Goal: Obtain resource: Obtain resource

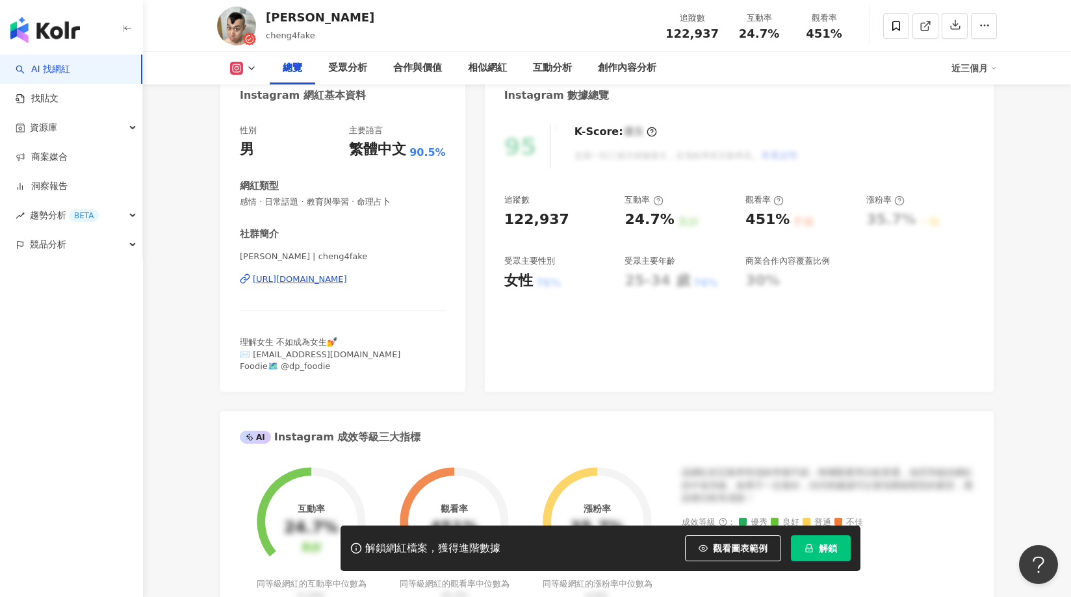
scroll to position [70, 0]
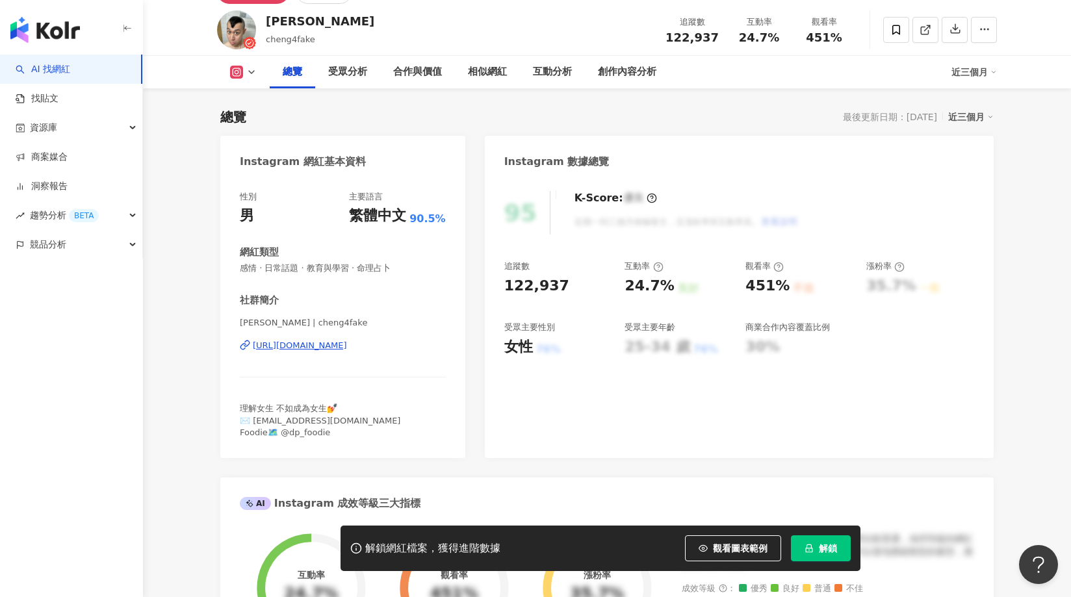
click at [827, 545] on span "解鎖" at bounding box center [828, 548] width 18 height 10
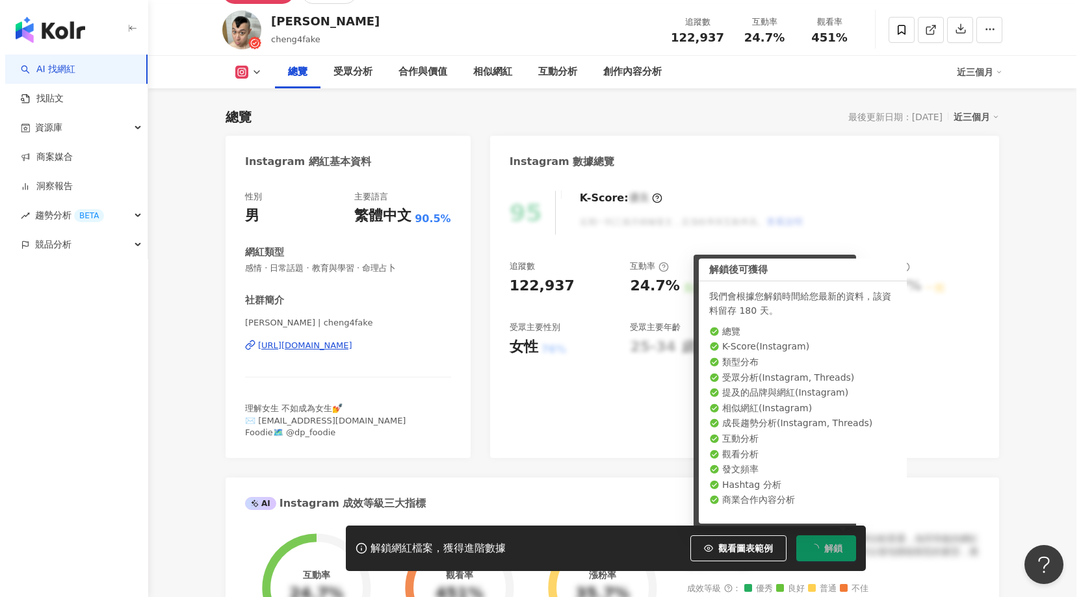
scroll to position [84, 0]
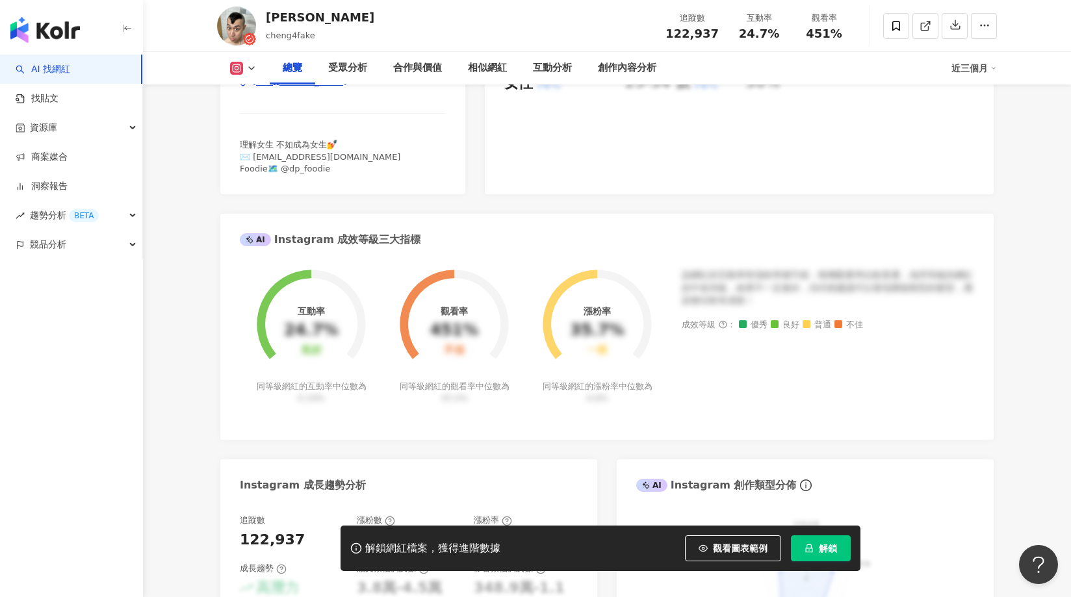
scroll to position [767, 0]
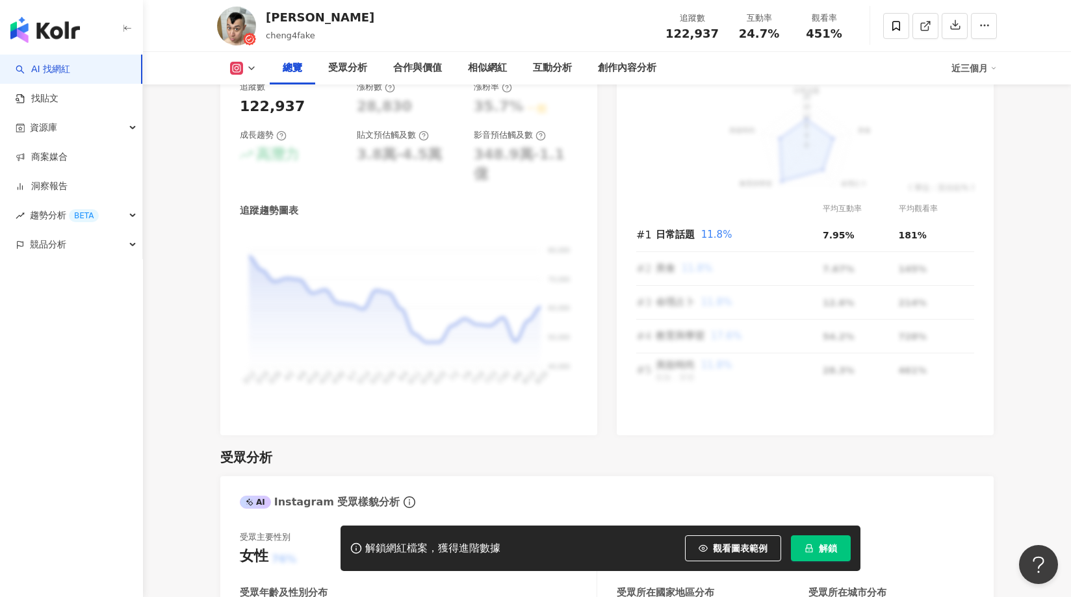
click at [816, 552] on button "解鎖" at bounding box center [821, 549] width 60 height 26
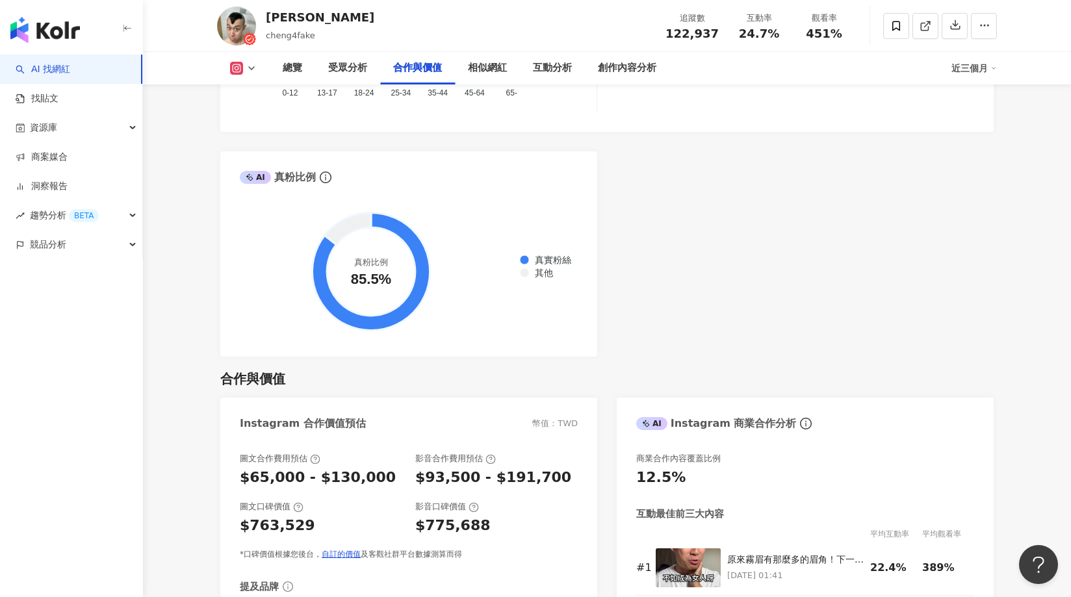
scroll to position [1851, 0]
